Goal: Task Accomplishment & Management: Complete application form

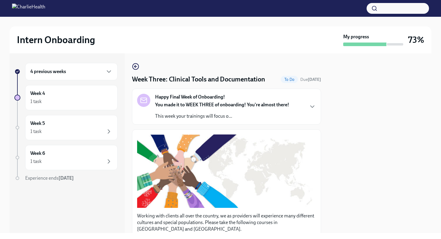
click at [423, 118] on div at bounding box center [379, 143] width 103 height 180
click at [433, 63] on div "Intern Onboarding My progress 73% 4 previous weeks Week 4 1 task Week 5 1 task …" at bounding box center [220, 125] width 441 height 217
drag, startPoint x: 438, startPoint y: 56, endPoint x: 438, endPoint y: 50, distance: 5.7
click at [438, 55] on div "Intern Onboarding My progress 73% 4 previous weeks Week 4 1 task Week 5 1 task …" at bounding box center [220, 125] width 441 height 217
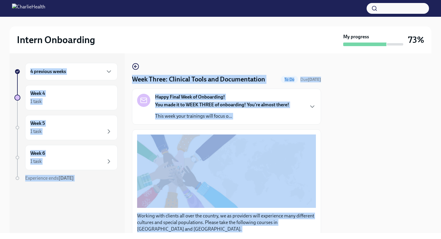
drag, startPoint x: 438, startPoint y: 50, endPoint x: 435, endPoint y: 74, distance: 24.7
click at [436, 74] on div "Intern Onboarding My progress 73% 4 previous weeks Week 4 1 task Week 5 1 task …" at bounding box center [220, 125] width 441 height 217
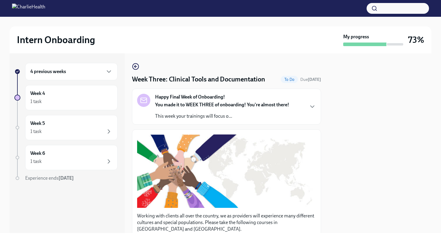
click at [435, 74] on div "Intern Onboarding My progress 73% 4 previous weeks Week 4 1 task Week 5 1 task …" at bounding box center [220, 125] width 441 height 217
drag, startPoint x: 439, startPoint y: 88, endPoint x: 441, endPoint y: 32, distance: 56.1
click at [439, 79] on div "Intern Onboarding My progress 73% 4 previous weeks Week 4 1 task Week 5 1 task …" at bounding box center [220, 125] width 441 height 217
click at [308, 161] on button "Zoom image" at bounding box center [226, 171] width 179 height 73
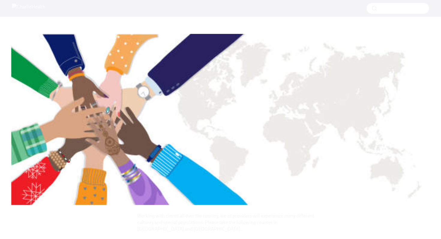
click at [307, 161] on button "Unzoom image" at bounding box center [220, 119] width 441 height 239
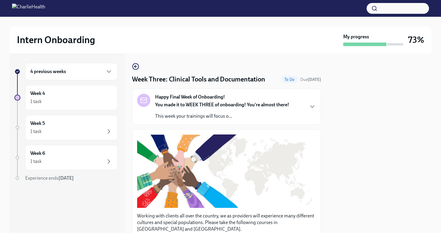
drag, startPoint x: 369, startPoint y: 183, endPoint x: 368, endPoint y: 156, distance: 27.0
click at [369, 182] on div at bounding box center [379, 143] width 103 height 180
click at [441, 167] on div "Intern Onboarding My progress 73% 4 previous weeks Week 4 1 task Week 5 1 task …" at bounding box center [220, 125] width 441 height 217
click at [441, 166] on div "Intern Onboarding My progress 73% 4 previous weeks Week 4 1 task Week 5 1 task …" at bounding box center [220, 125] width 441 height 217
click at [441, 172] on div "Intern Onboarding My progress 73% 4 previous weeks Week 4 1 task Week 5 1 task …" at bounding box center [220, 125] width 441 height 217
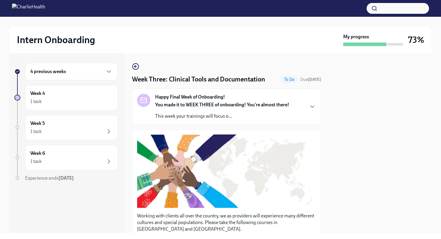
click at [315, 174] on button "Zoom image" at bounding box center [226, 171] width 179 height 73
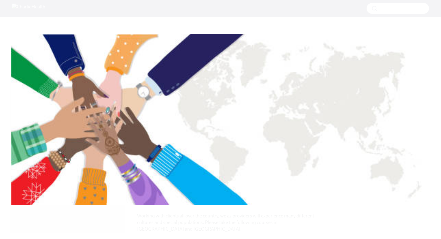
click at [315, 174] on button "Unzoom image" at bounding box center [220, 119] width 441 height 239
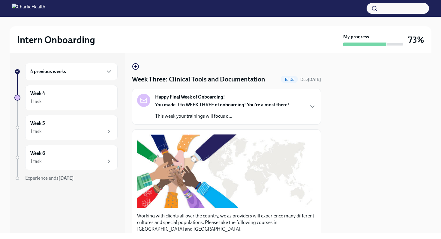
click at [339, 192] on div at bounding box center [379, 143] width 103 height 180
click at [422, 154] on div at bounding box center [379, 143] width 103 height 180
click at [439, 168] on div "Intern Onboarding My progress 73% 4 previous weeks Week 4 1 task Week 5 1 task …" at bounding box center [220, 125] width 441 height 217
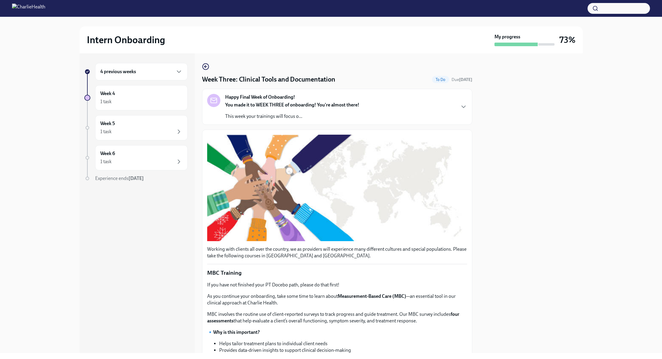
click at [441, 230] on div "4 previous weeks Week 4 1 task Week 5 1 task Week 6 1 task Experience ends Nov …" at bounding box center [331, 203] width 503 height 300
click at [441, 239] on div at bounding box center [530, 203] width 103 height 300
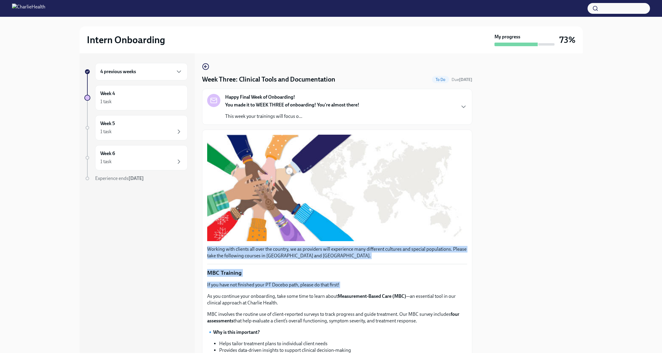
drag, startPoint x: 461, startPoint y: 290, endPoint x: 463, endPoint y: 151, distance: 139.2
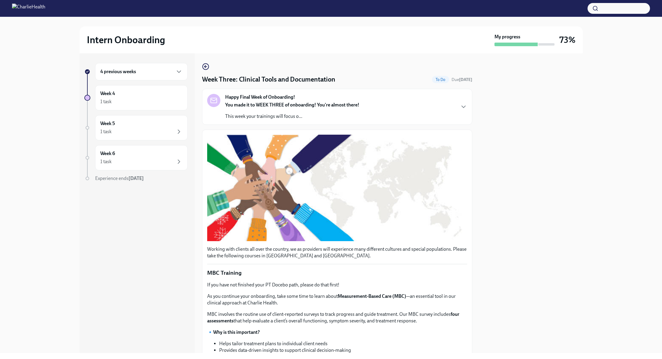
click at [441, 239] on div "Intern Onboarding My progress 73% 4 previous weeks Week 4 1 task Week 5 1 task …" at bounding box center [331, 185] width 662 height 336
drag, startPoint x: 658, startPoint y: 239, endPoint x: 624, endPoint y: 76, distance: 166.4
click at [441, 81] on div "Intern Onboarding My progress 73% 4 previous weeks Week 4 1 task Week 5 1 task …" at bounding box center [331, 185] width 662 height 336
click at [441, 111] on div "Happy Final Week of Onboarding! You made it to WEEK THREE of onboarding! You're…" at bounding box center [337, 107] width 260 height 26
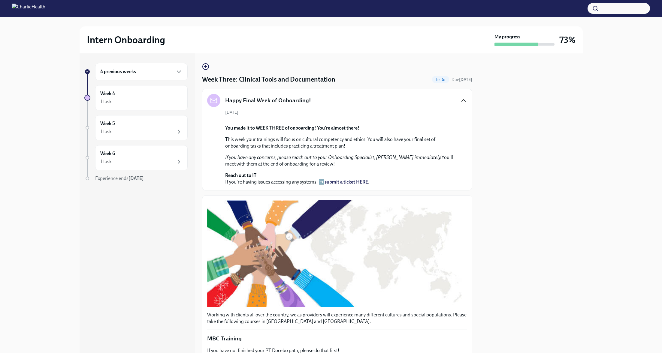
click at [441, 102] on icon "button" at bounding box center [463, 100] width 7 height 7
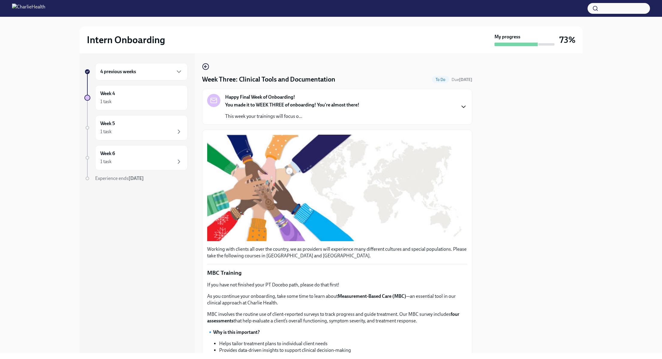
click at [441, 218] on button "Zoom image" at bounding box center [337, 188] width 260 height 107
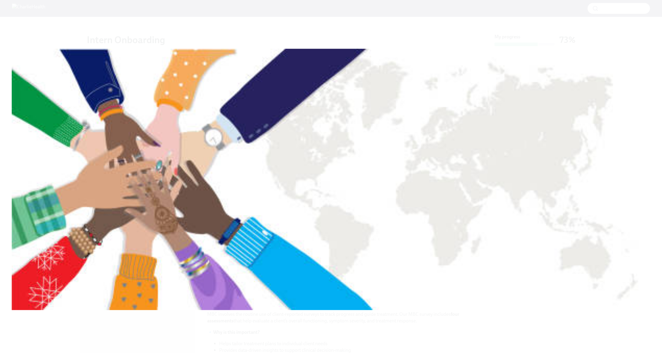
click at [441, 218] on button "Unzoom image" at bounding box center [331, 179] width 662 height 359
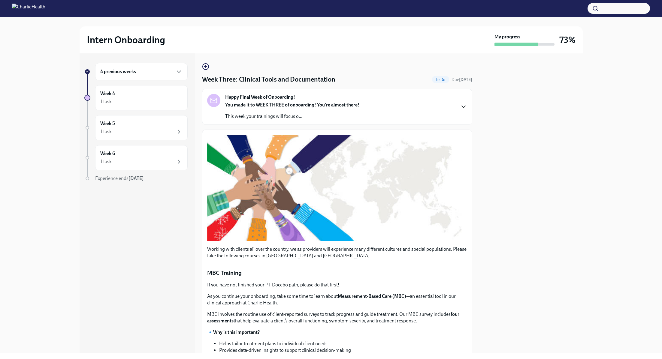
click at [434, 239] on p "If you have not finished your PT Docebo path, please do that first!" at bounding box center [337, 285] width 260 height 7
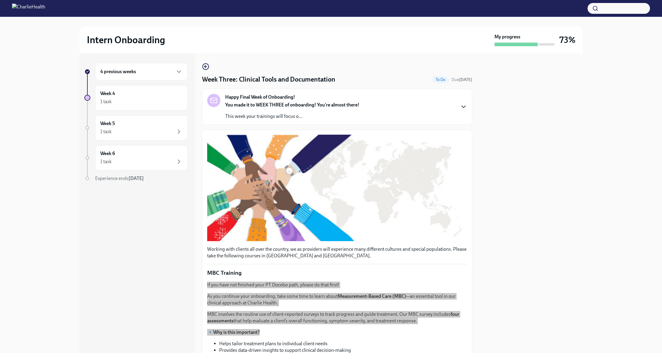
drag, startPoint x: 465, startPoint y: 336, endPoint x: 375, endPoint y: 277, distance: 107.3
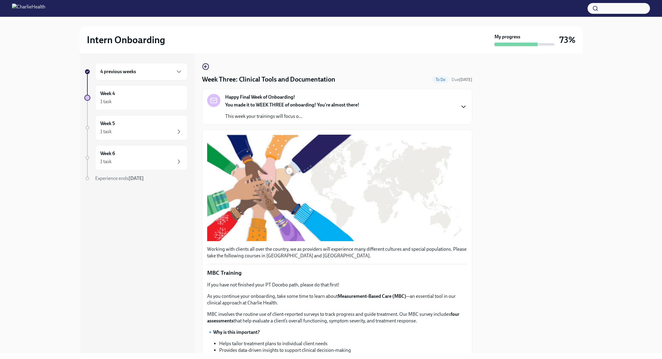
click at [441, 239] on div at bounding box center [530, 203] width 103 height 300
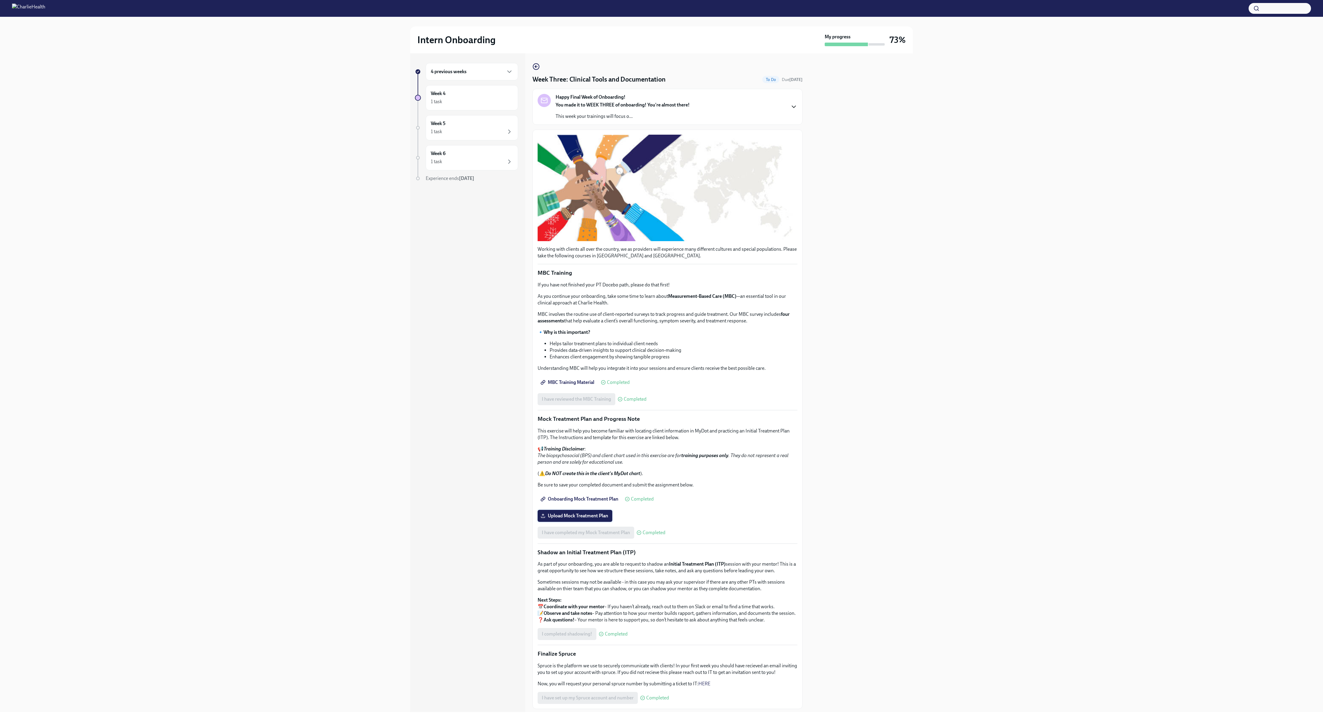
click at [441, 239] on span "Upload Mock Treatment Plan" at bounding box center [575, 516] width 66 height 6
click at [0, 0] on input "Upload Mock Treatment Plan" at bounding box center [0, 0] width 0 height 0
click at [441, 239] on div "4 previous weeks Week 4 1 task Week 5 1 task Week 6 1 task Experience ends Nov …" at bounding box center [662, 382] width 1304 height 659
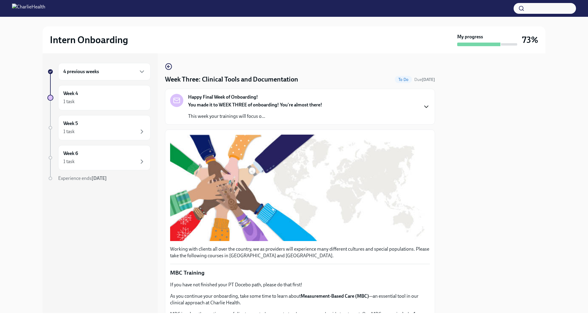
click at [99, 110] on div "4 previous weeks Week 4 1 task Week 5 1 task Week 6 1 task Experience ends Nov …" at bounding box center [98, 134] width 103 height 143
click at [99, 107] on div "Week 4 1 task" at bounding box center [104, 97] width 92 height 25
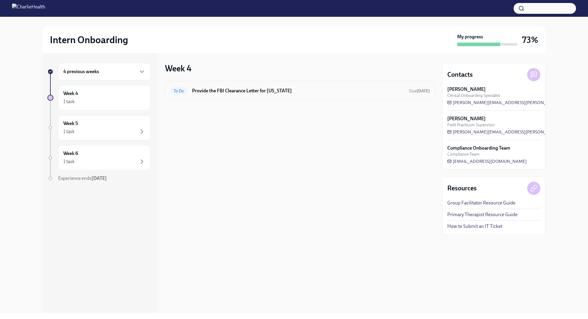
click at [394, 94] on div "To Do Provide the FBI Clearance Letter for Pennsylvania Due in 11 days" at bounding box center [300, 91] width 260 height 10
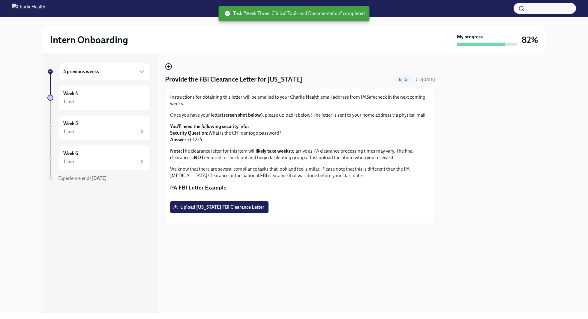
click at [99, 74] on h6 "4 previous weeks" at bounding box center [81, 71] width 36 height 7
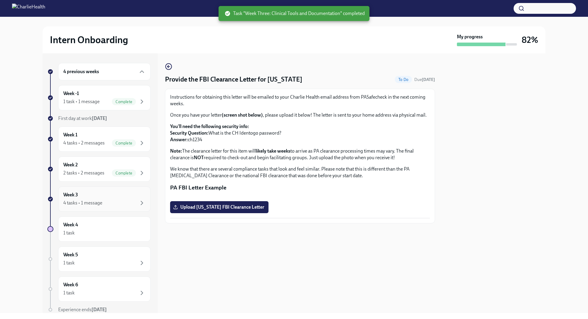
click at [88, 203] on div "4 tasks • 1 message" at bounding box center [82, 203] width 39 height 7
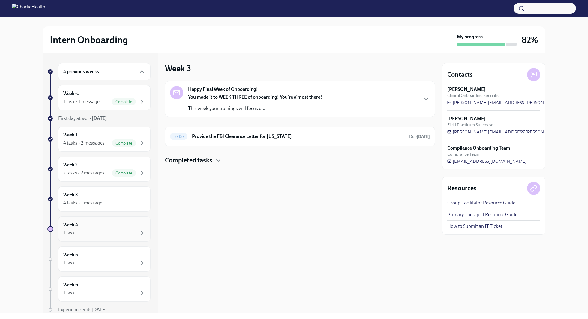
click at [116, 228] on div "Week 4 1 task" at bounding box center [104, 229] width 82 height 15
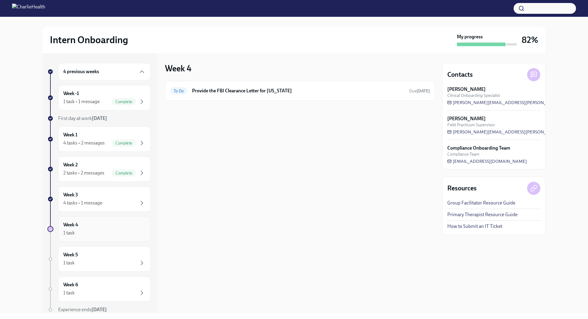
click at [116, 228] on div "Week 4 1 task" at bounding box center [104, 229] width 82 height 15
click at [113, 197] on div "Week 3 4 tasks • 1 message" at bounding box center [104, 199] width 82 height 15
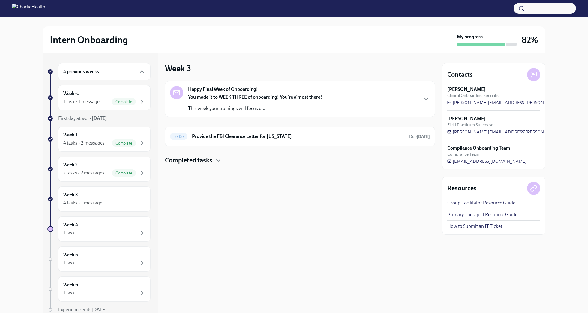
click at [314, 96] on strong "You made it to WEEK THREE of onboarding! You're almost there!" at bounding box center [255, 97] width 134 height 6
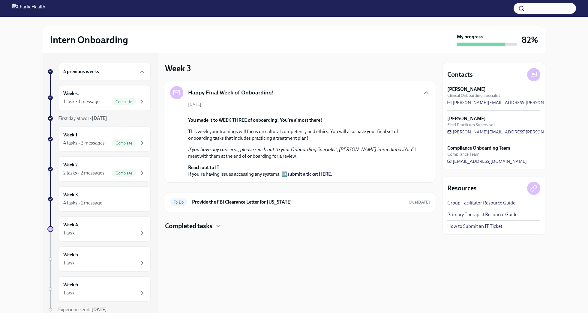
click at [402, 110] on div "September 22nd You made it to WEEK THREE of onboarding! You're almost there! Th…" at bounding box center [300, 140] width 260 height 76
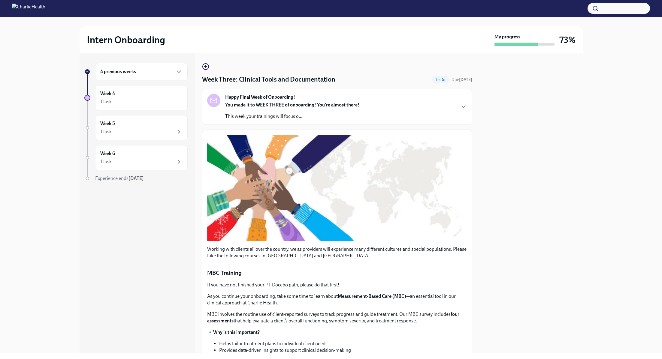
click at [550, 260] on div at bounding box center [530, 203] width 103 height 300
click at [352, 299] on strong "Measurement-Based Care (MBC)" at bounding box center [372, 296] width 68 height 6
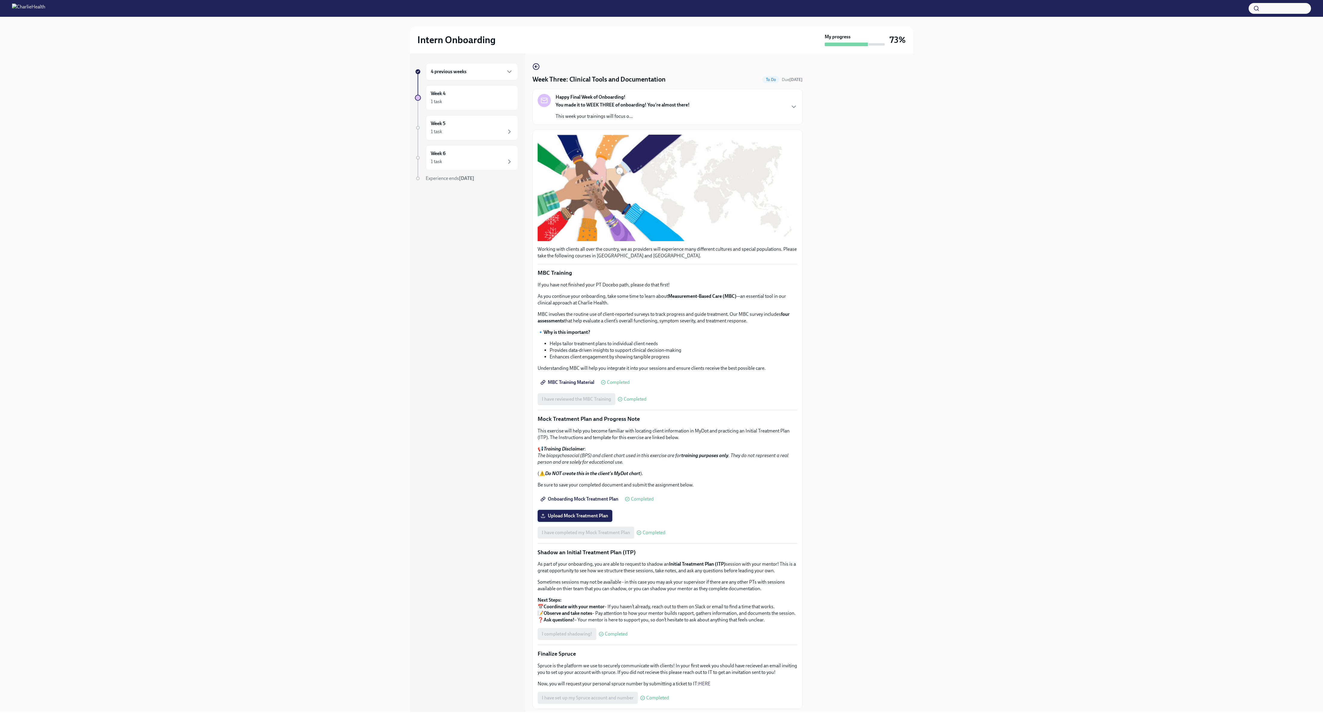
click at [605, 359] on label "Upload Mock Treatment Plan" at bounding box center [575, 516] width 75 height 12
click at [0, 0] on input "Upload Mock Treatment Plan" at bounding box center [0, 0] width 0 height 0
